Goal: Information Seeking & Learning: Check status

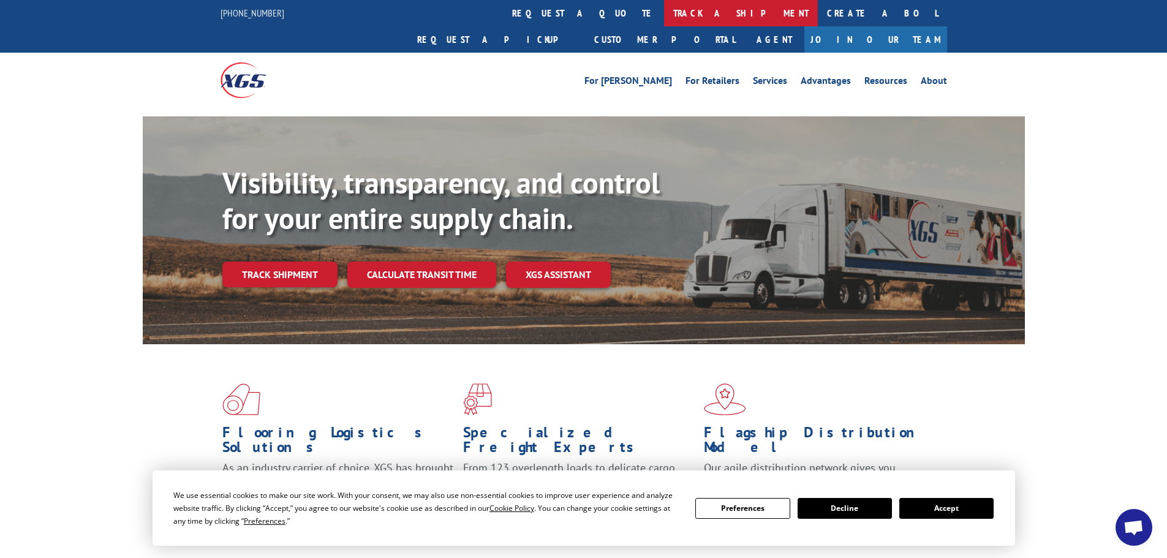
click at [664, 10] on link "track a shipment" at bounding box center [741, 13] width 154 height 26
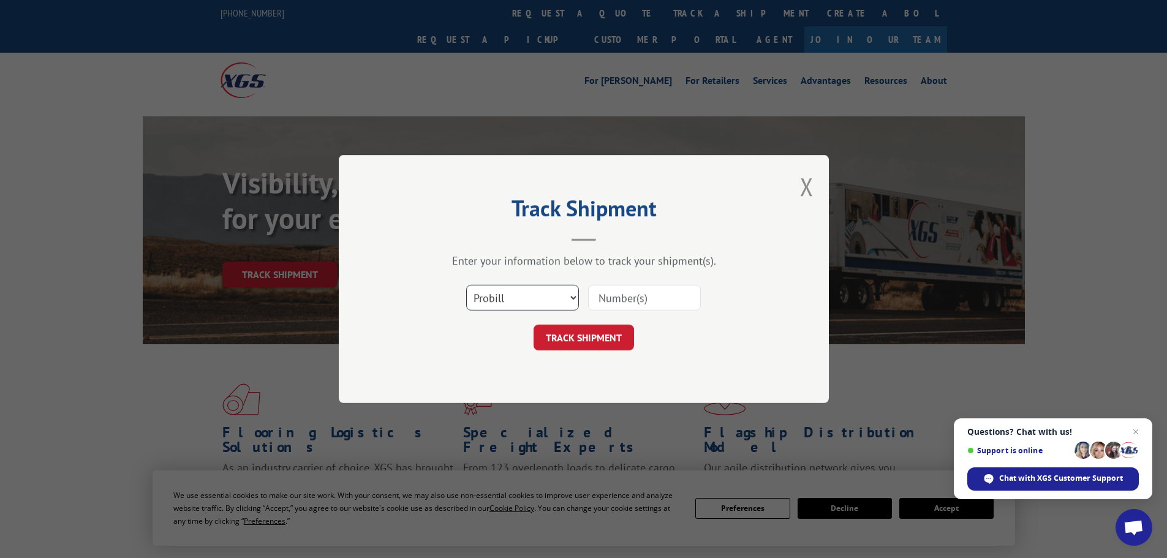
click at [549, 301] on select "Select category... Probill BOL PO" at bounding box center [522, 298] width 113 height 26
select select "bol"
click at [466, 285] on select "Select category... Probill BOL PO" at bounding box center [522, 298] width 113 height 26
click at [630, 295] on input at bounding box center [644, 298] width 113 height 26
paste input "5206976"
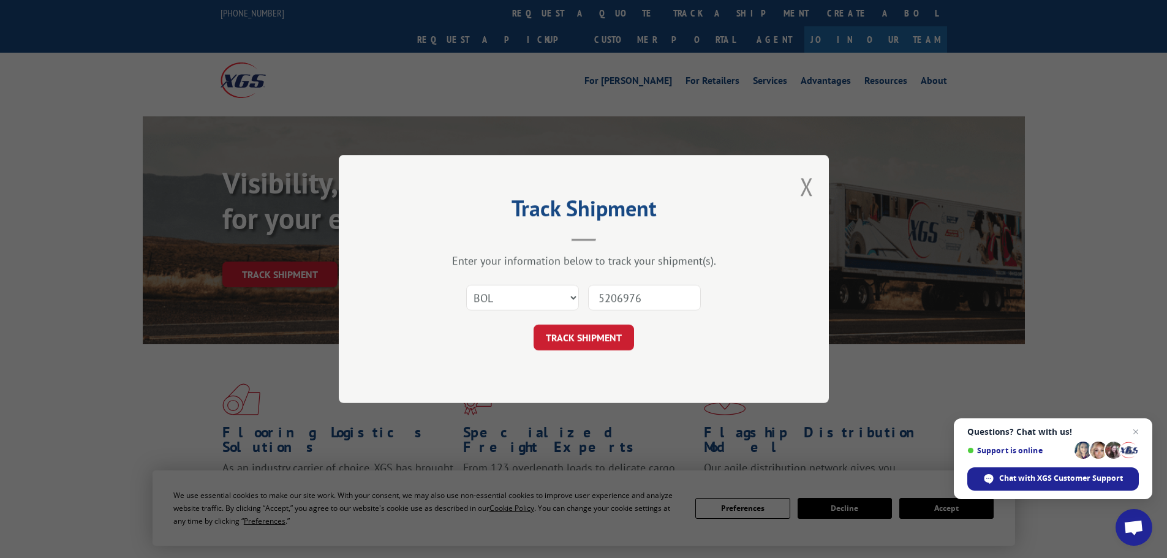
type input "5206976"
click at [611, 335] on button "TRACK SHIPMENT" at bounding box center [584, 338] width 100 height 26
